Goal: Check status: Check status

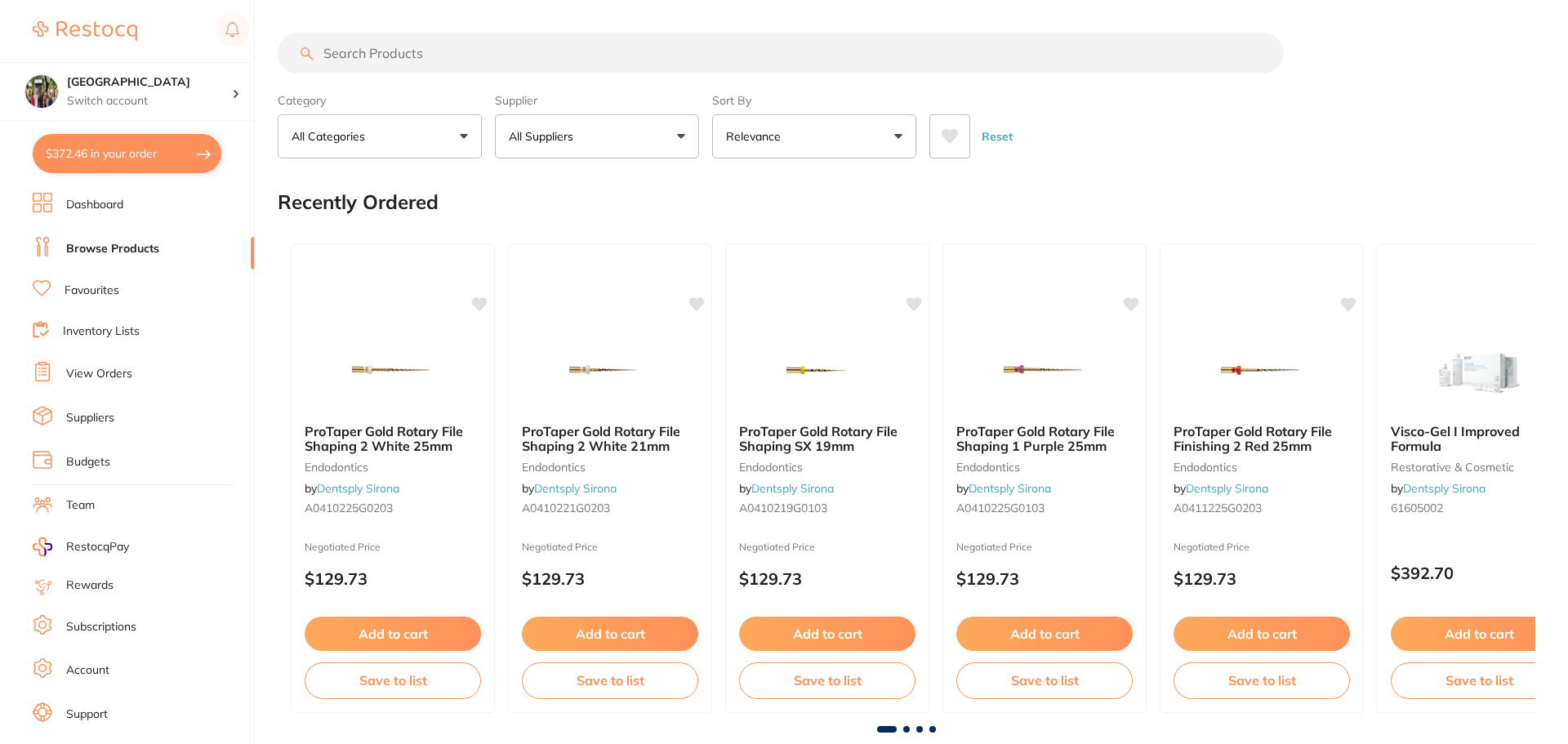
click at [127, 147] on button "$372.46 in your order" at bounding box center [127, 153] width 189 height 39
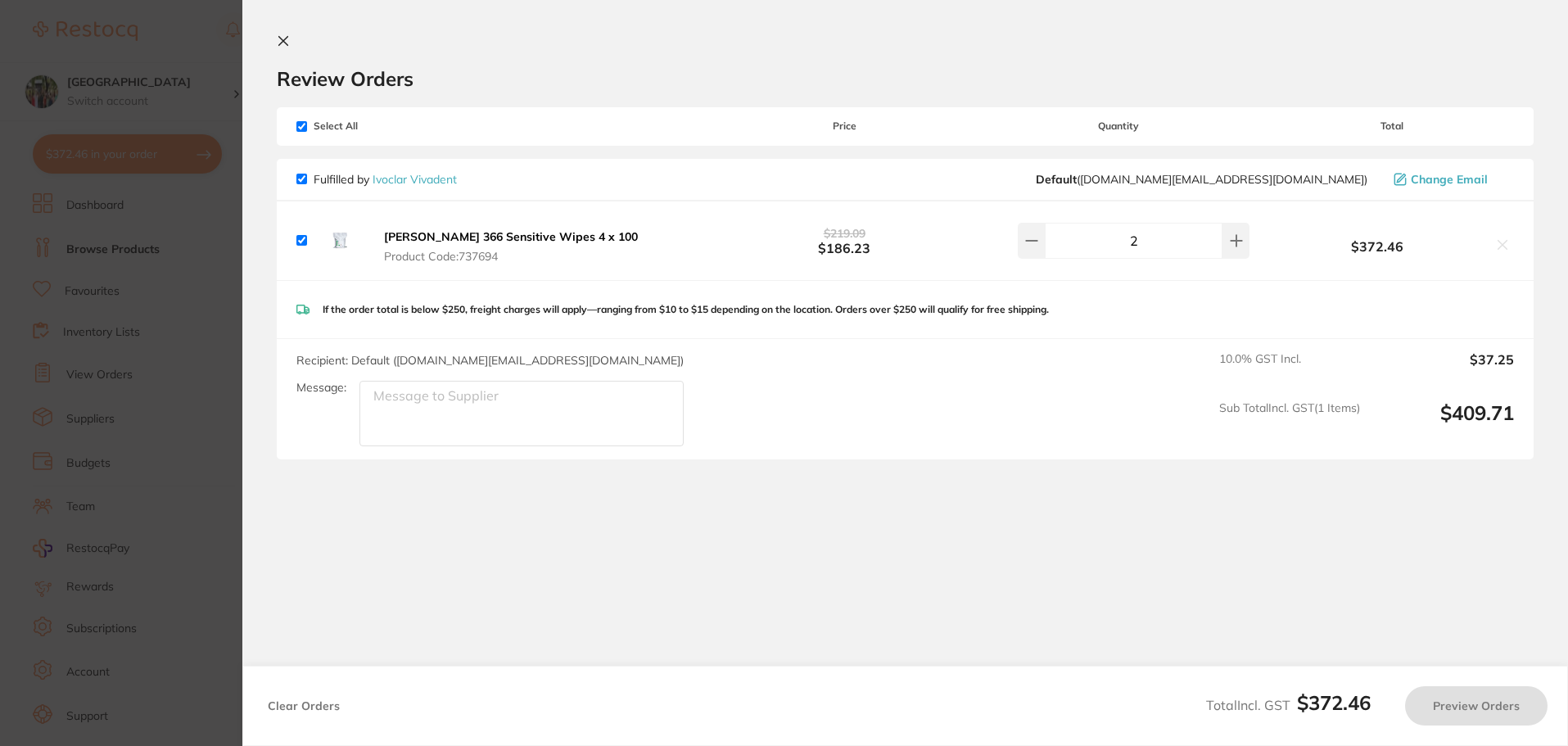
checkbox input "true"
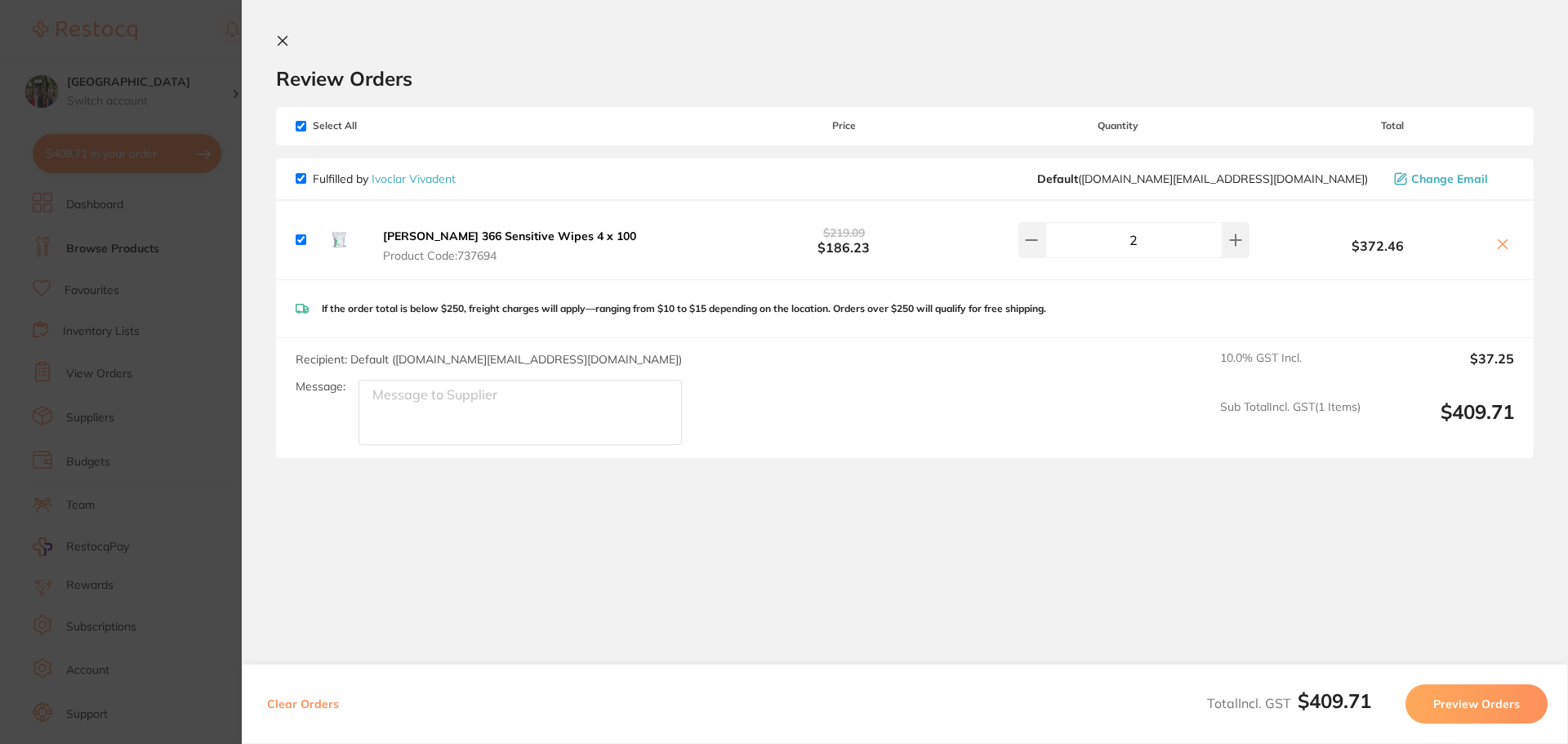
click at [290, 47] on button at bounding box center [285, 42] width 20 height 16
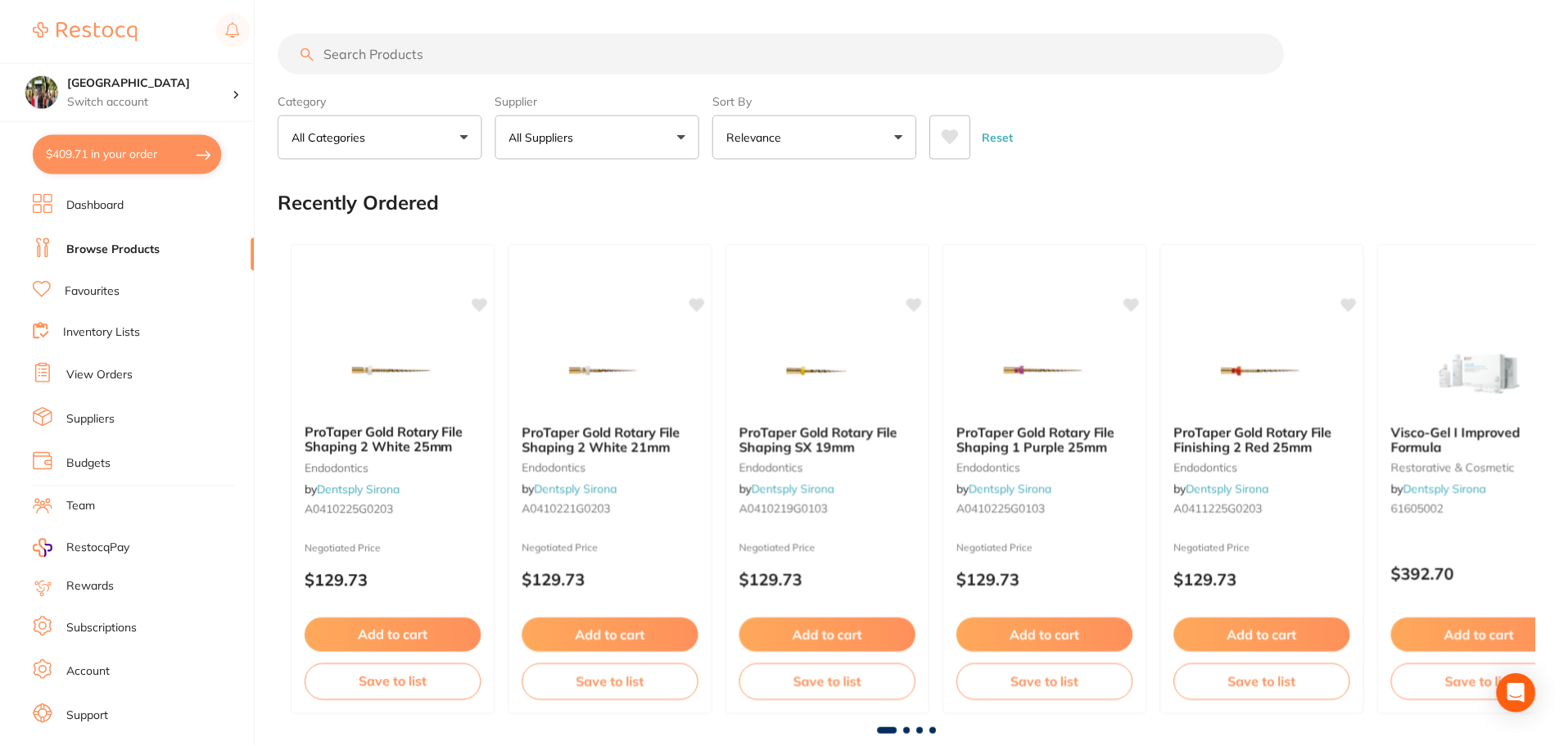
scroll to position [1, 0]
click at [107, 379] on link "View Orders" at bounding box center [99, 374] width 67 height 16
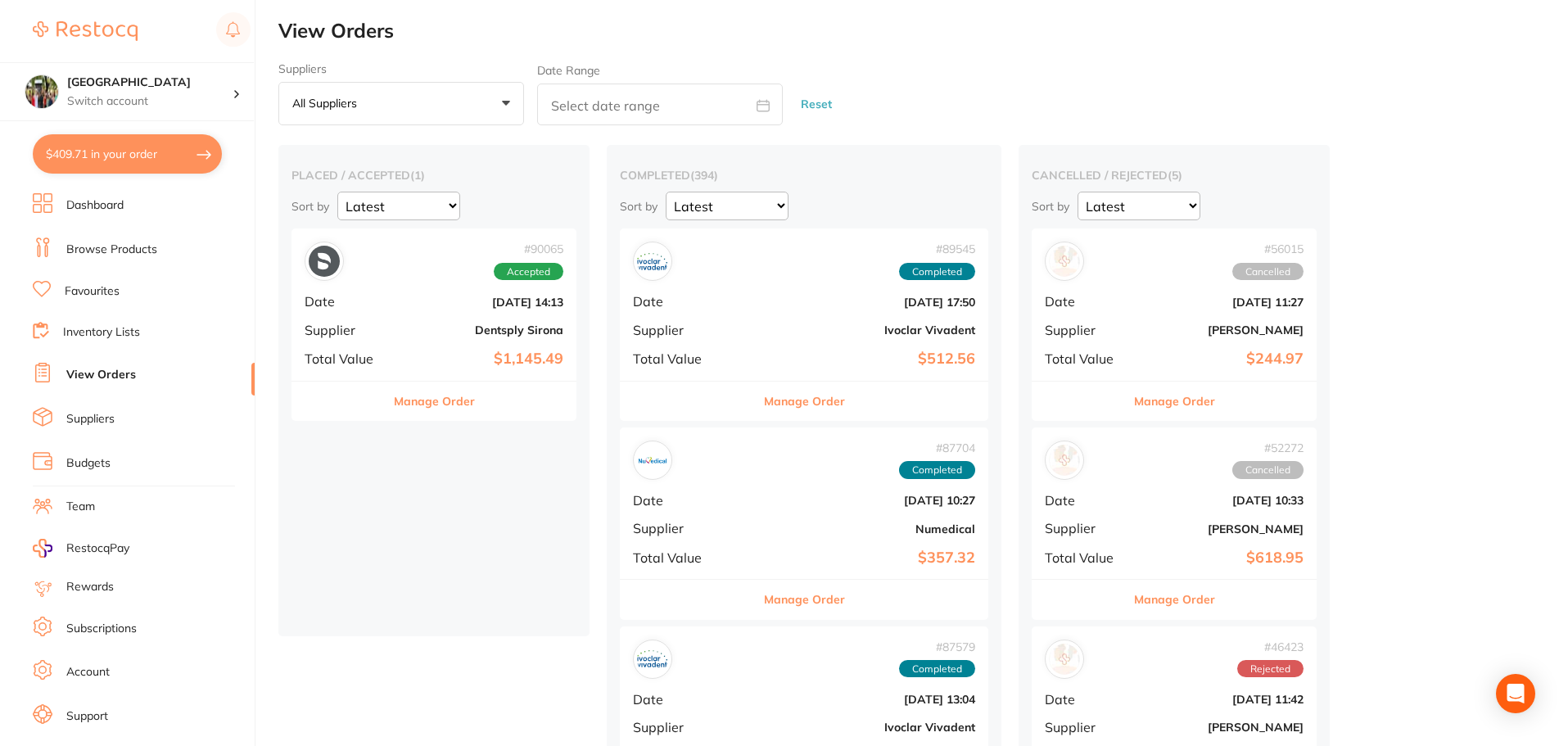
click at [430, 409] on button "Manage Order" at bounding box center [434, 400] width 81 height 39
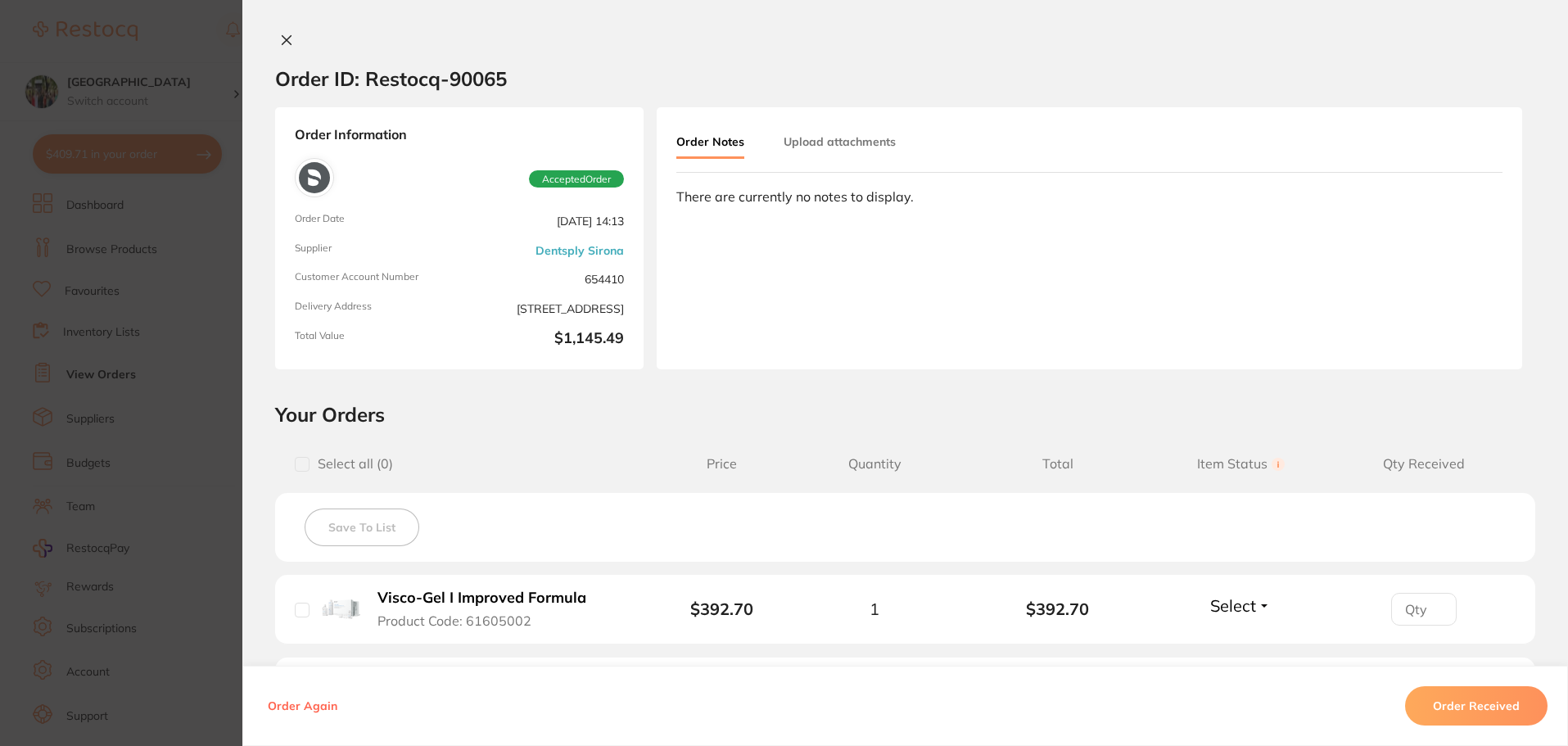
click at [280, 39] on icon at bounding box center [286, 40] width 13 height 13
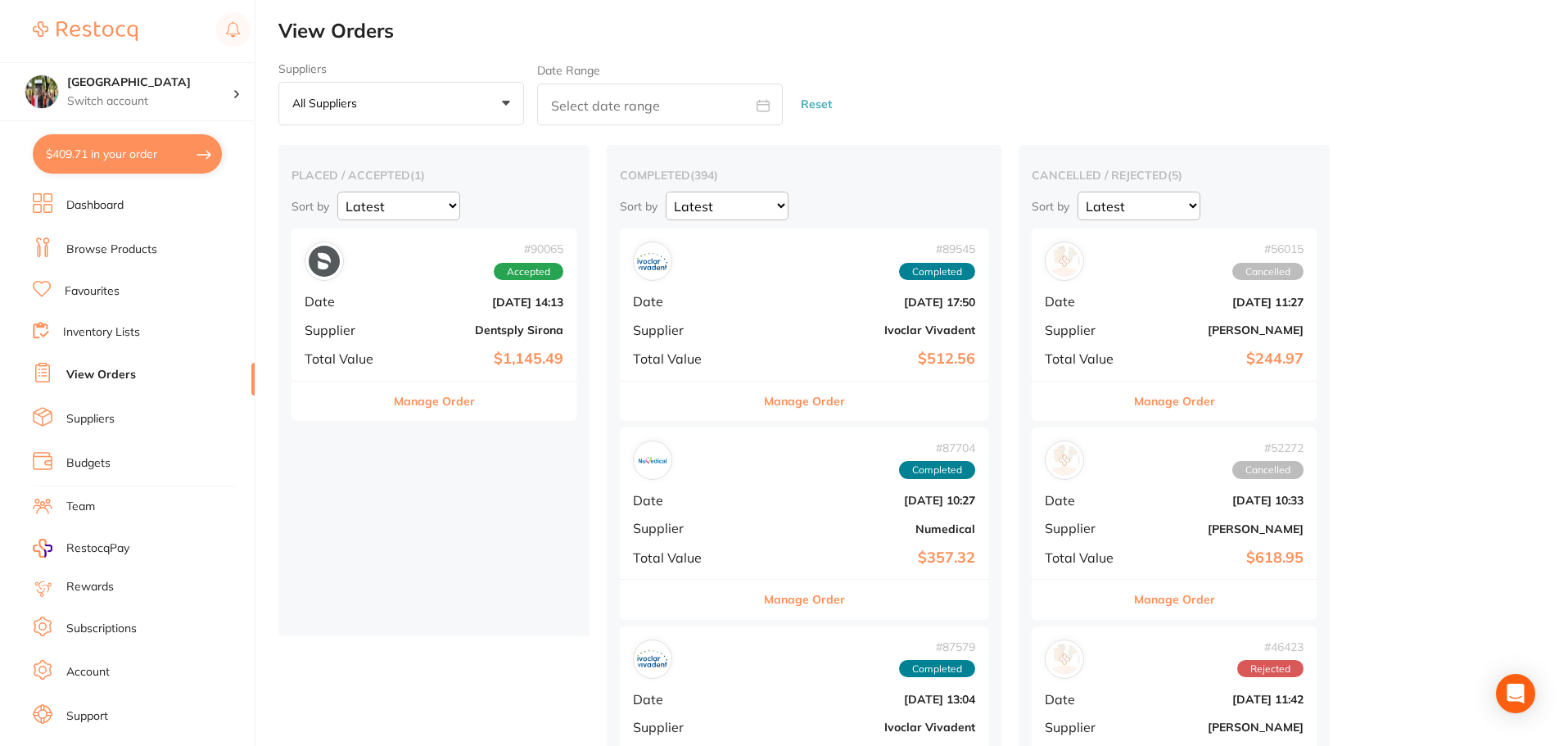
click at [103, 163] on button "$409.71 in your order" at bounding box center [127, 153] width 189 height 39
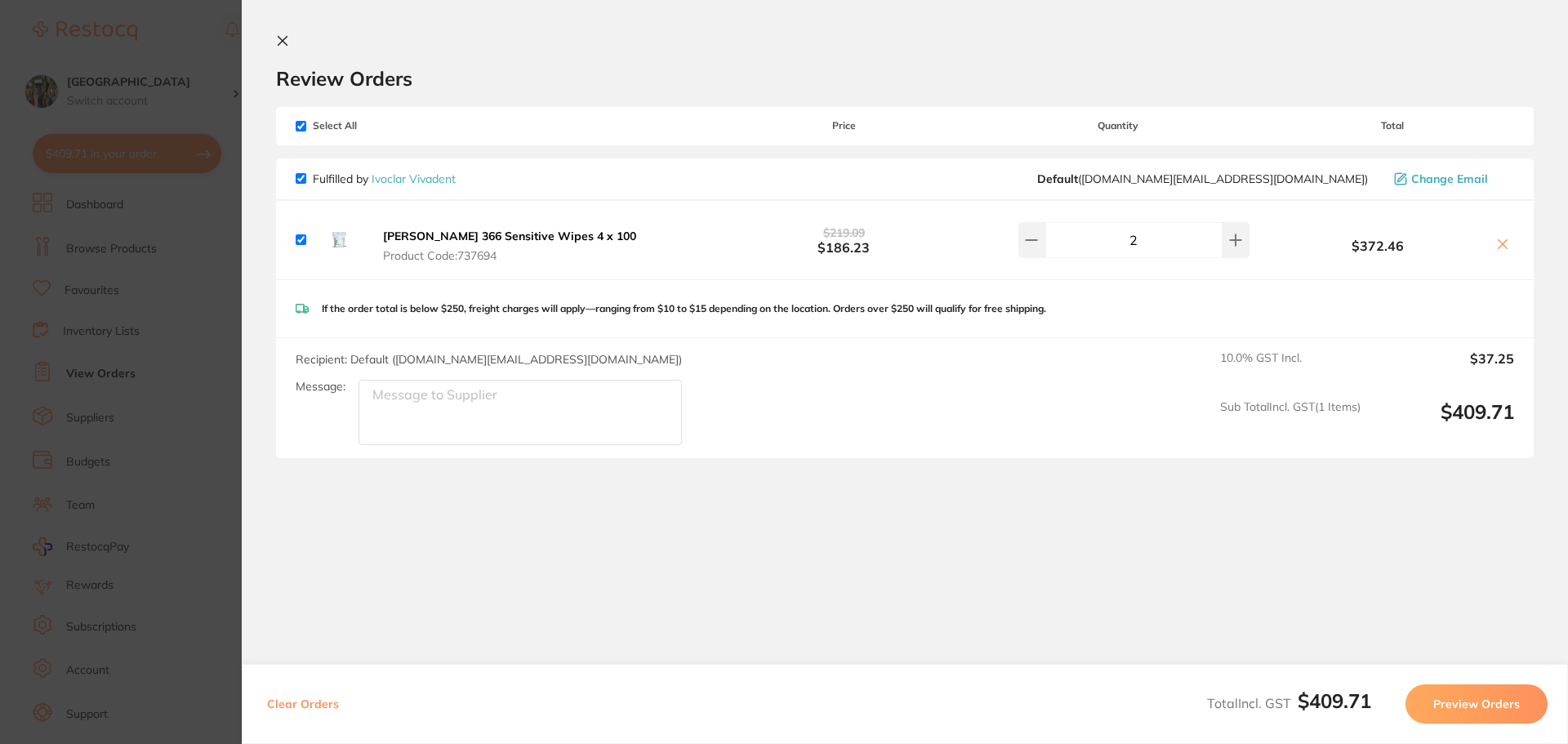
click at [274, 48] on section "Review Orders Your orders are being processed and we will notify you once we ha…" at bounding box center [905, 358] width 1327 height 716
click at [283, 43] on icon at bounding box center [282, 41] width 13 height 13
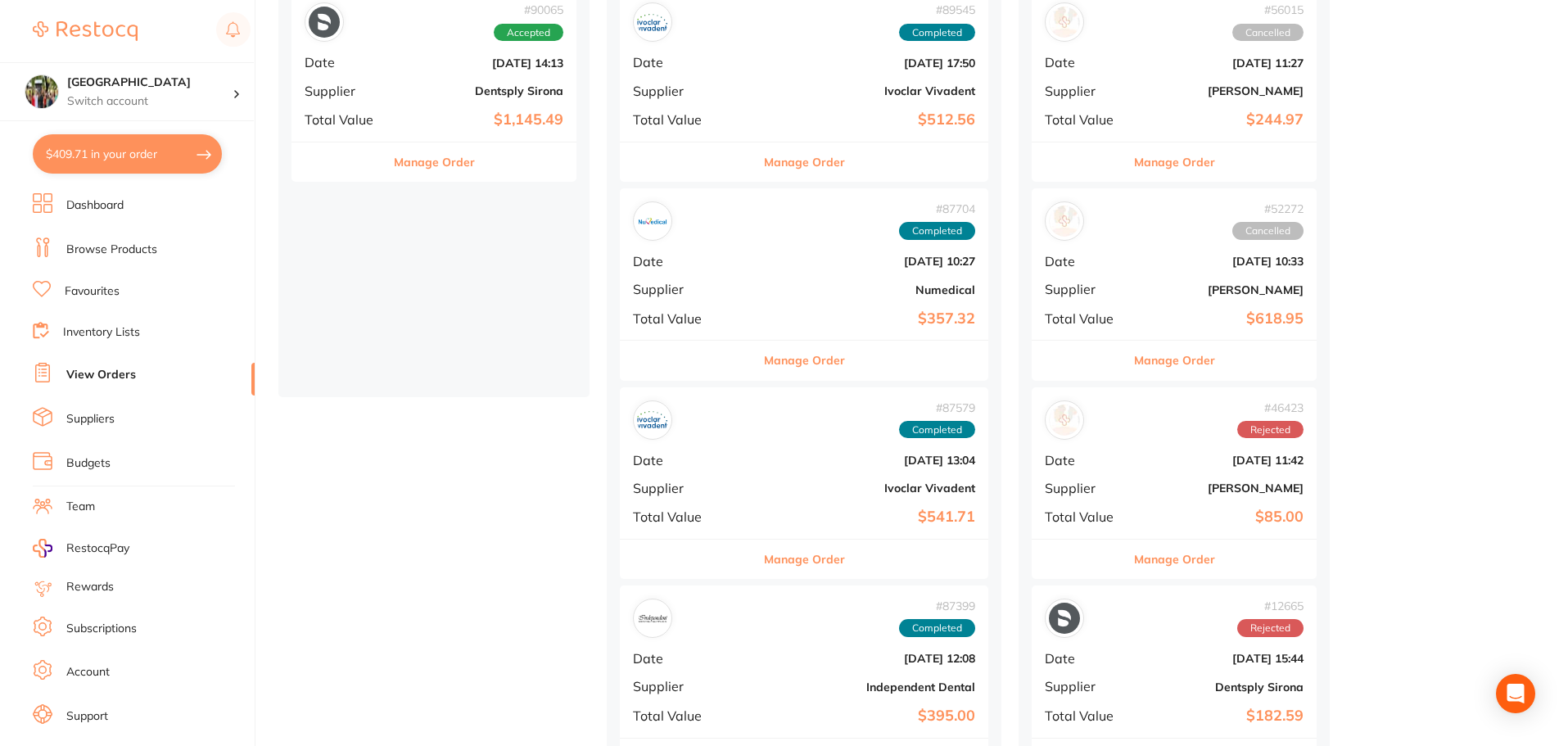
scroll to position [220, 0]
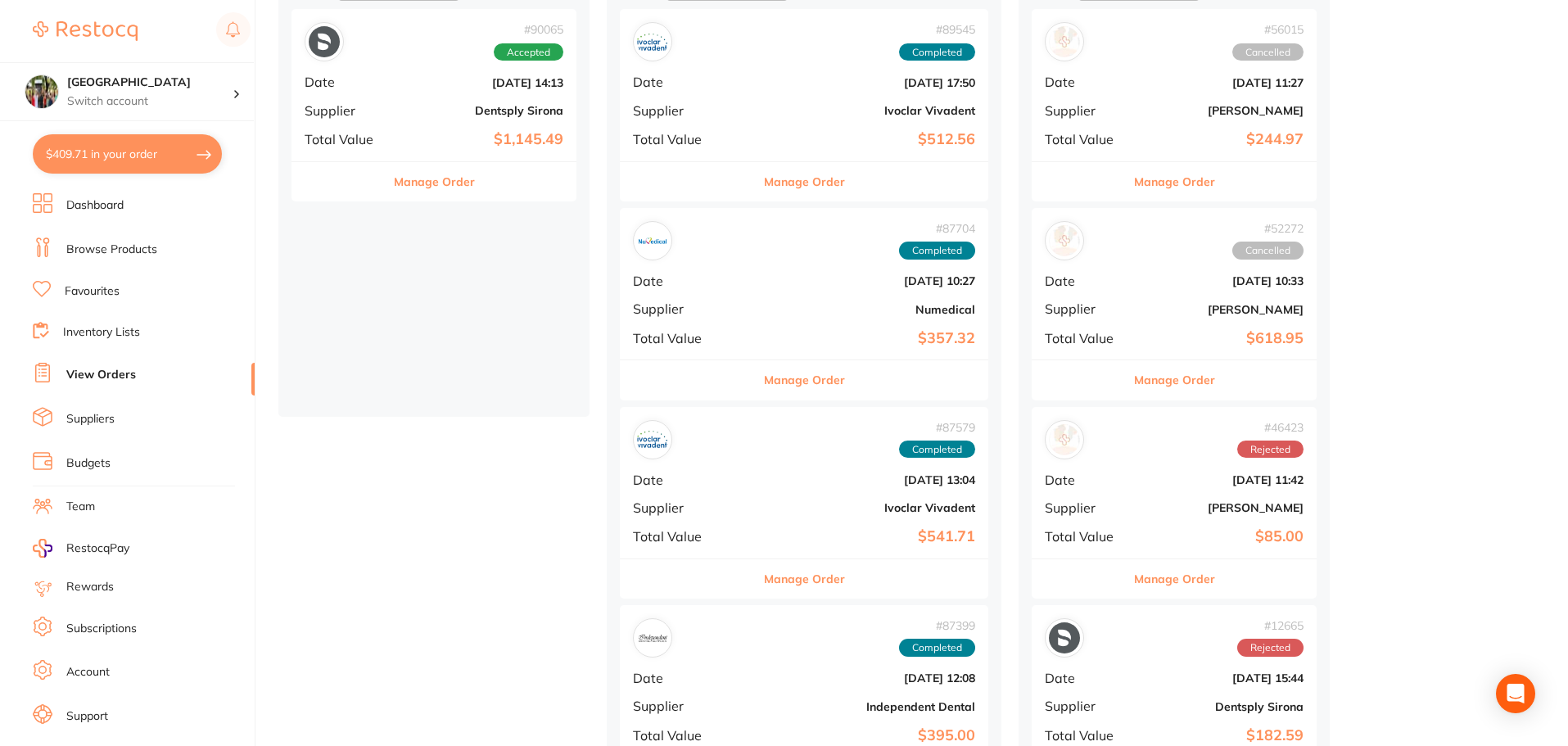
click at [784, 578] on button "Manage Order" at bounding box center [805, 578] width 81 height 39
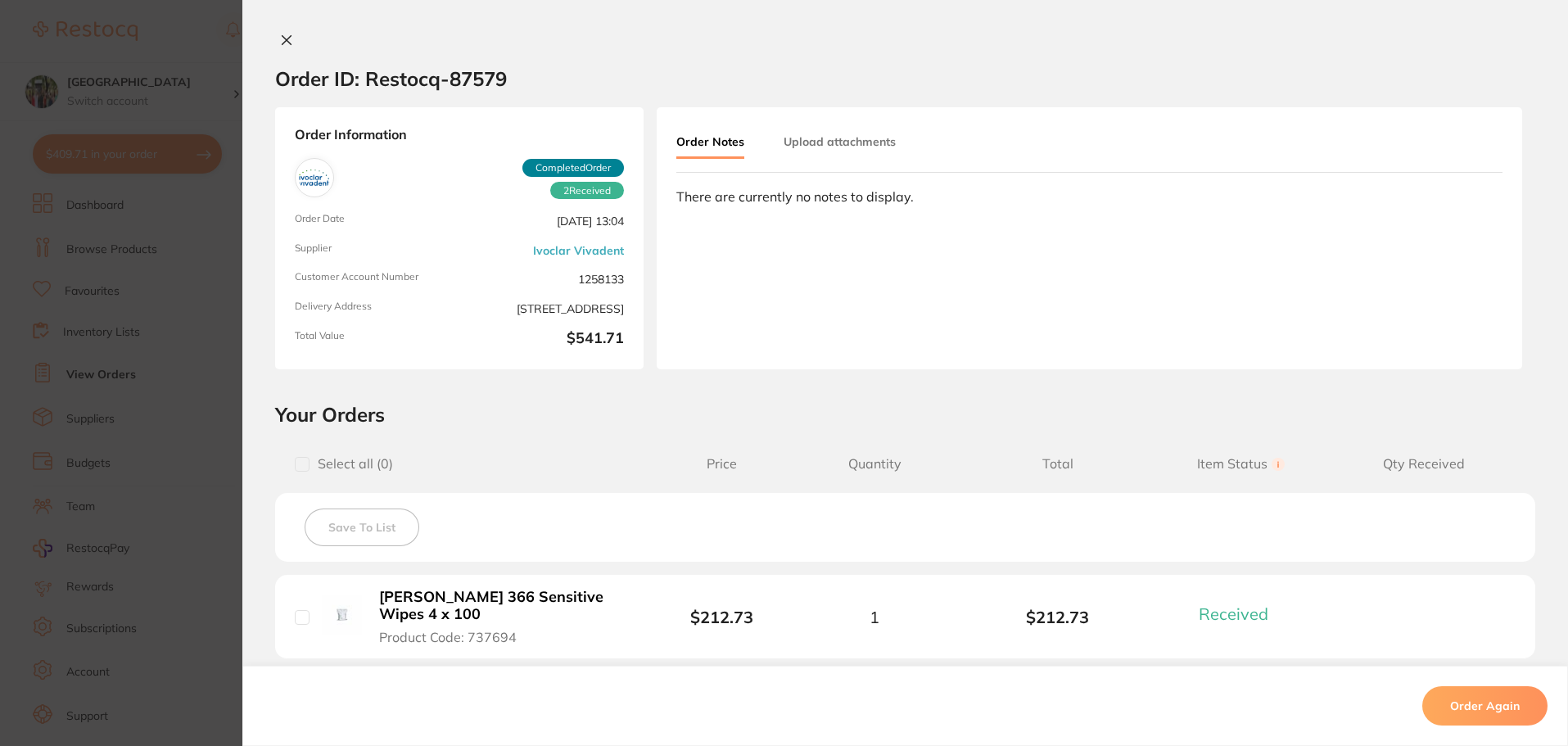
click at [283, 39] on icon at bounding box center [287, 41] width 9 height 9
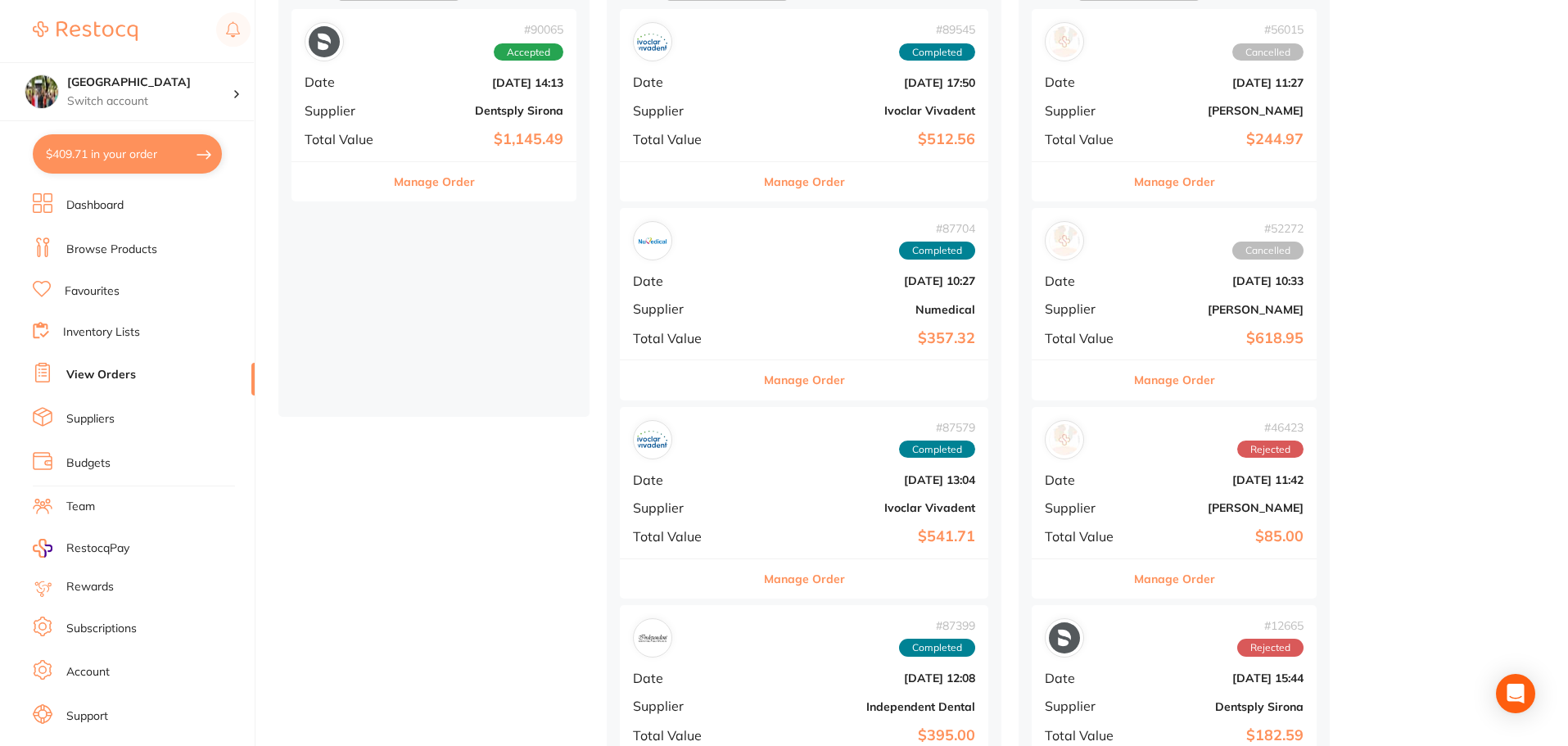
scroll to position [1, 0]
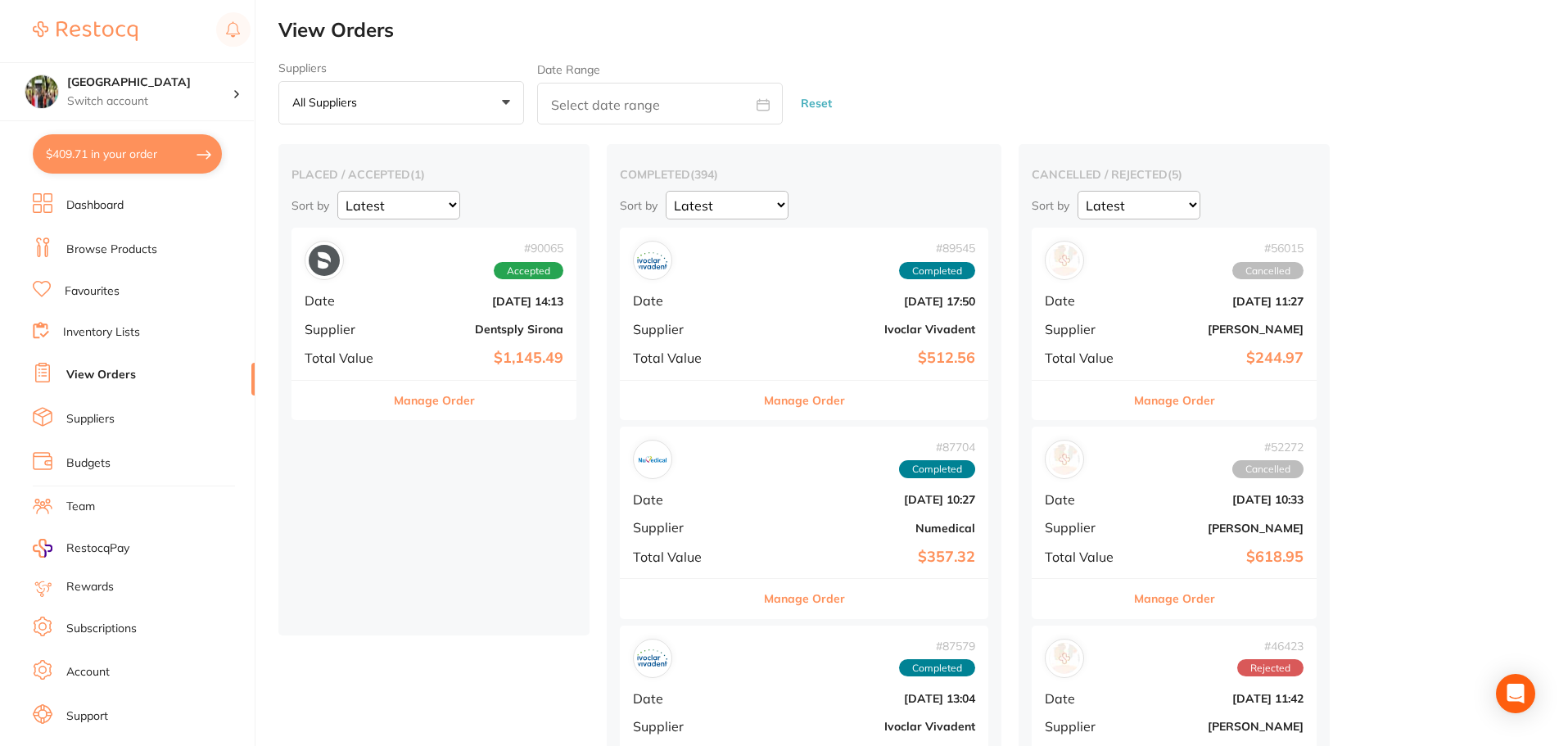
click at [779, 394] on button "Manage Order" at bounding box center [805, 399] width 81 height 39
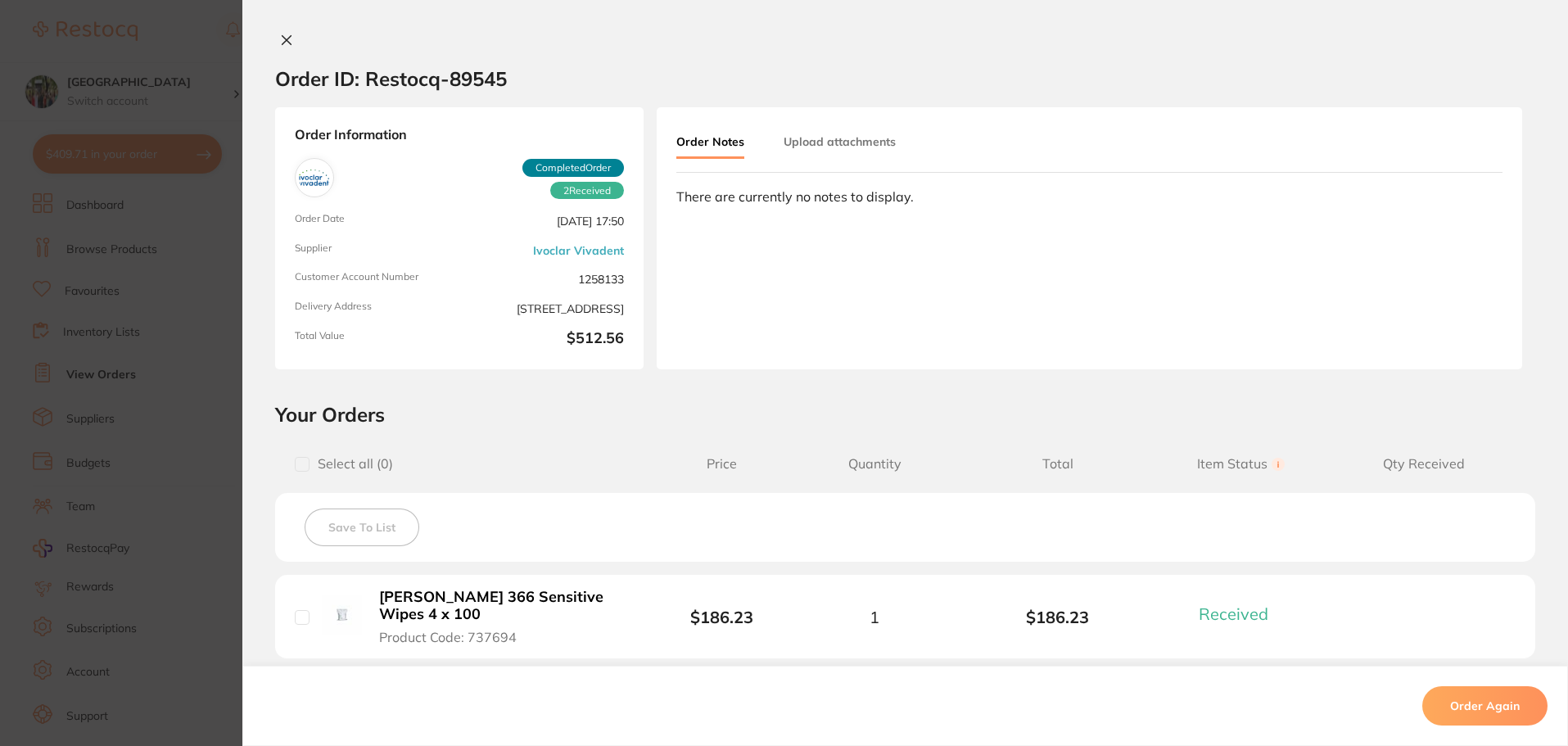
click at [285, 48] on button at bounding box center [286, 41] width 23 height 17
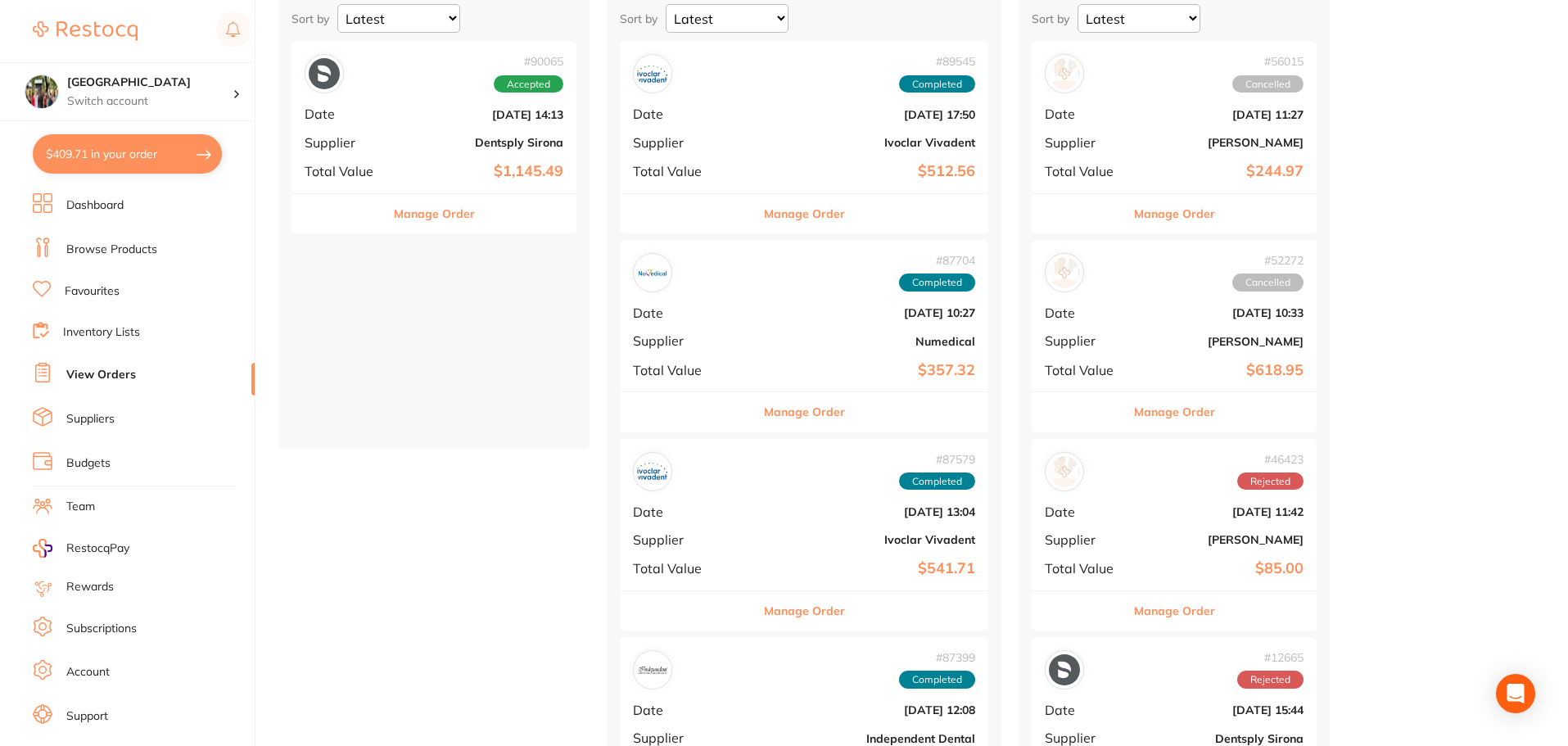
scroll to position [220, 0]
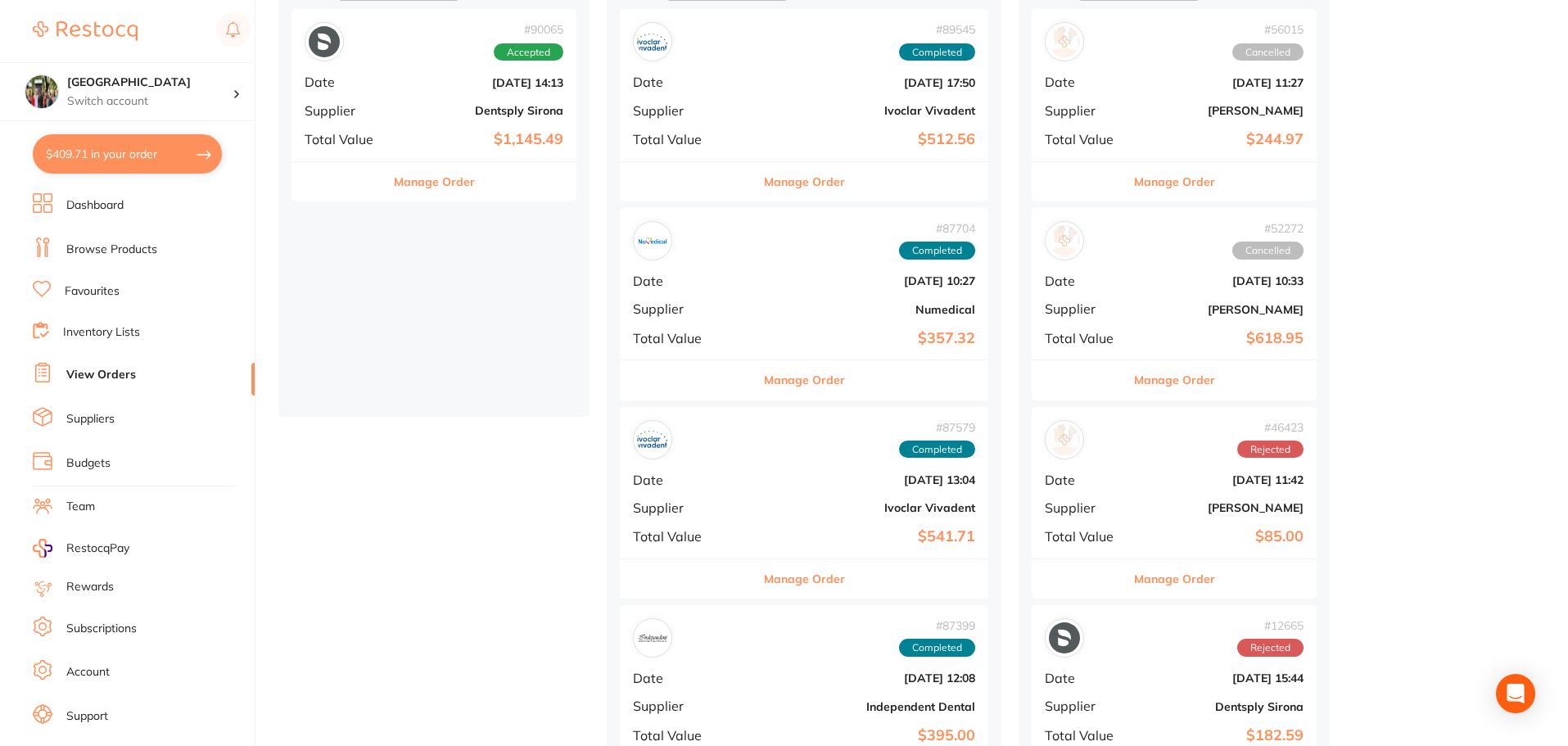
click at [765, 378] on button "Manage Order" at bounding box center [805, 379] width 81 height 39
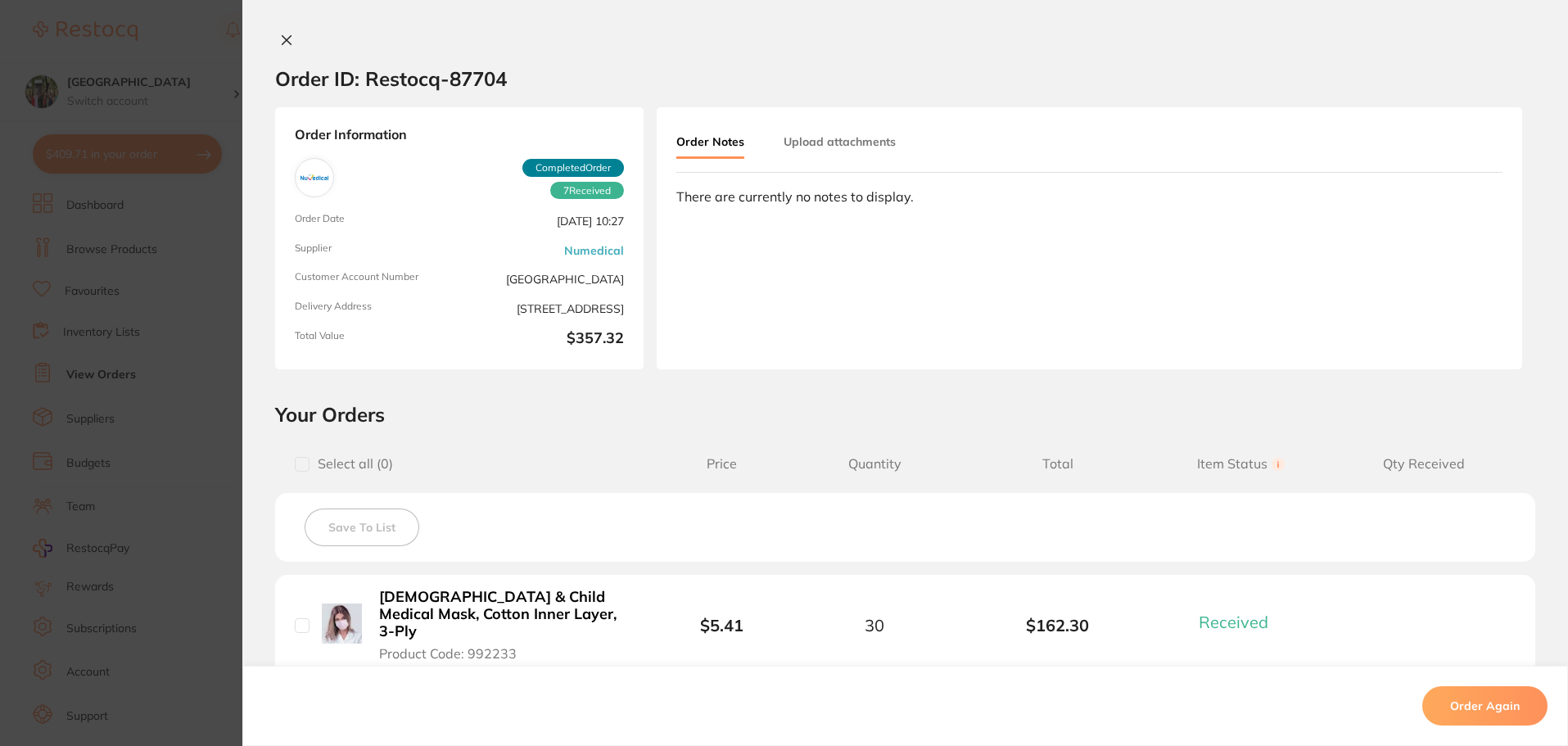
click at [284, 36] on icon at bounding box center [286, 40] width 13 height 13
